Goal: Information Seeking & Learning: Learn about a topic

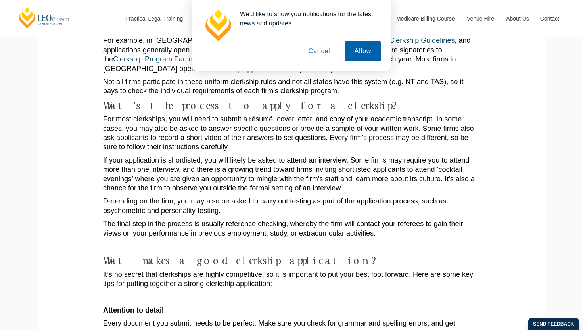
click at [358, 52] on button "Allow" at bounding box center [363, 51] width 36 height 20
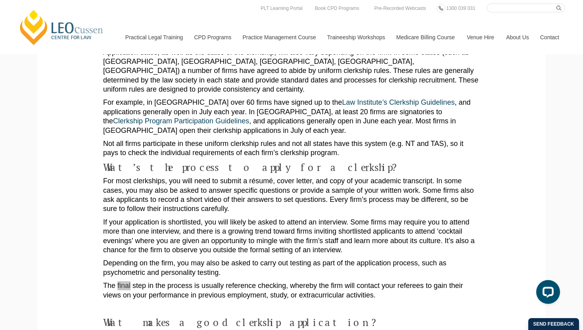
scroll to position [658, 0]
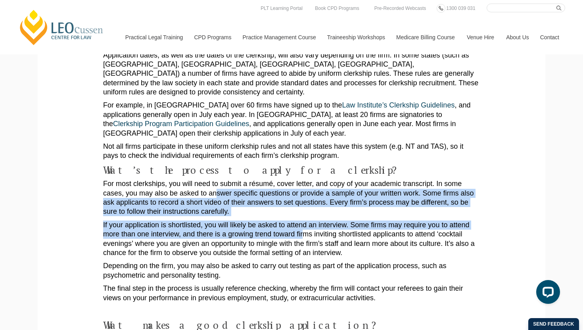
drag, startPoint x: 176, startPoint y: 130, endPoint x: 259, endPoint y: 176, distance: 94.8
click at [259, 176] on div "A clerkship can be a great way to sample life in a law firm and can even be a s…" at bounding box center [291, 170] width 377 height 1312
click at [259, 220] on p "If your application is shortlisted, you will likely be asked to attend an inter…" at bounding box center [291, 238] width 377 height 37
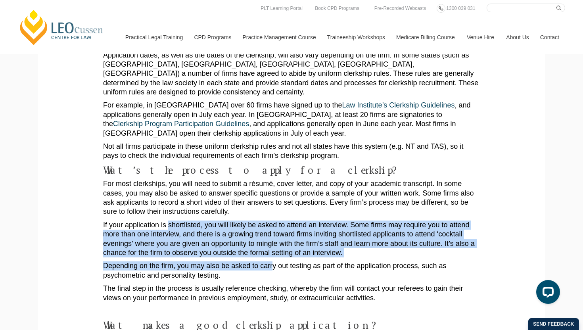
drag, startPoint x: 164, startPoint y: 164, endPoint x: 262, endPoint y: 203, distance: 105.1
click at [262, 203] on div "A clerkship can be a great way to sample life in a law firm and can even be a s…" at bounding box center [291, 170] width 377 height 1312
click at [262, 261] on p "Depending on the firm, you may also be asked to carry out testing as part of th…" at bounding box center [291, 270] width 377 height 19
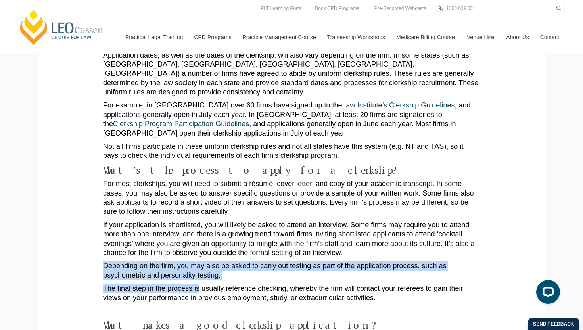
drag, startPoint x: 96, startPoint y: 204, endPoint x: 192, endPoint y: 227, distance: 98.7
click at [192, 227] on section "A clerkship can be a great way to sample life in a law firm and can even be a s…" at bounding box center [292, 179] width 496 height 1378
click at [192, 261] on p "Depending on the firm, you may also be asked to carry out testing as part of th…" at bounding box center [291, 270] width 377 height 19
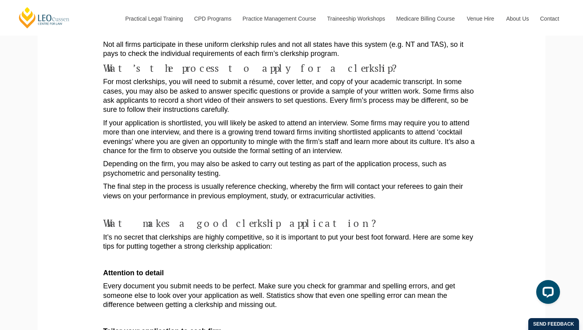
scroll to position [759, 0]
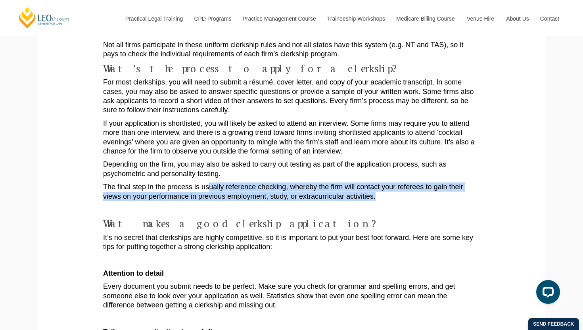
drag, startPoint x: 202, startPoint y: 127, endPoint x: 339, endPoint y: 141, distance: 137.5
click at [339, 182] on p "The final step in the process is usually reference checking, whereby the firm w…" at bounding box center [291, 191] width 377 height 19
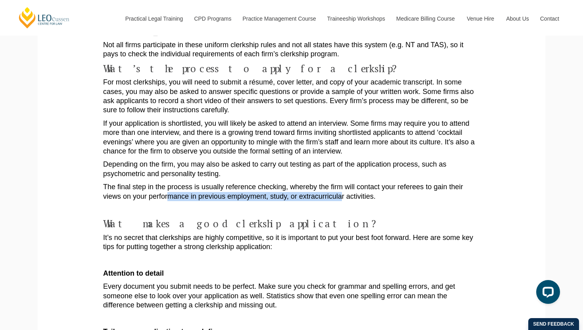
drag, startPoint x: 134, startPoint y: 137, endPoint x: 299, endPoint y: 142, distance: 164.2
click at [299, 182] on p "The final step in the process is usually reference checking, whereby the firm w…" at bounding box center [291, 191] width 377 height 19
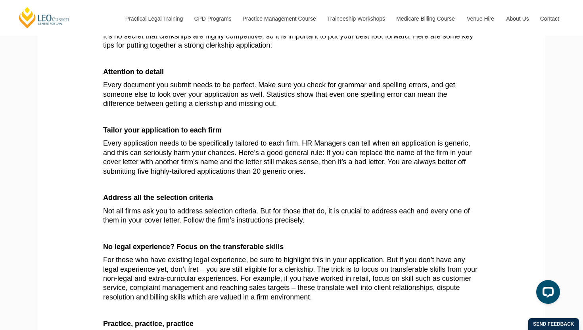
scroll to position [960, 0]
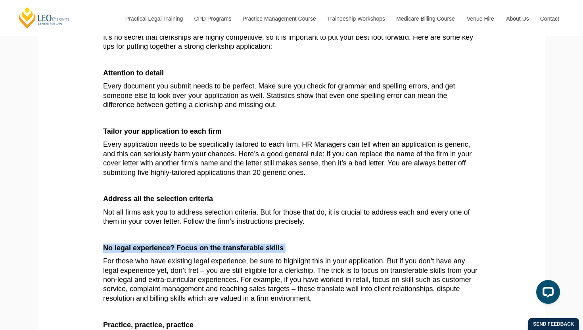
drag, startPoint x: 102, startPoint y: 190, endPoint x: 323, endPoint y: 195, distance: 221.3
